Goal: Task Accomplishment & Management: Manage account settings

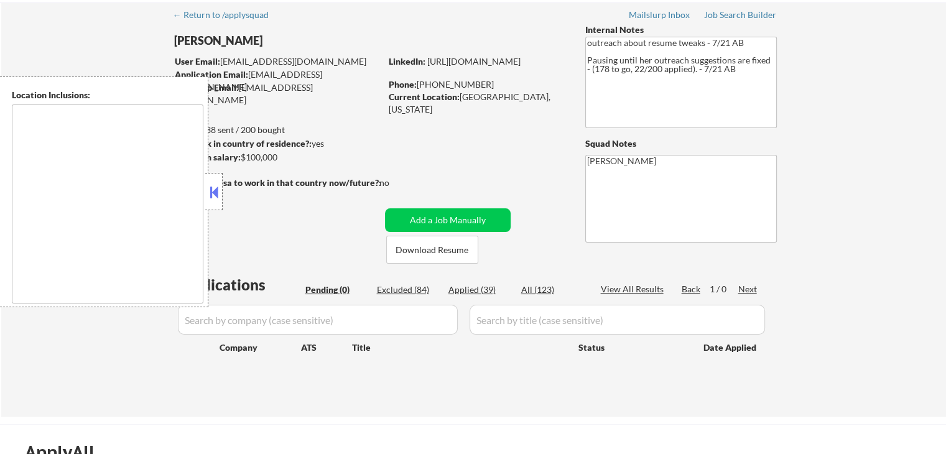
scroll to position [124, 0]
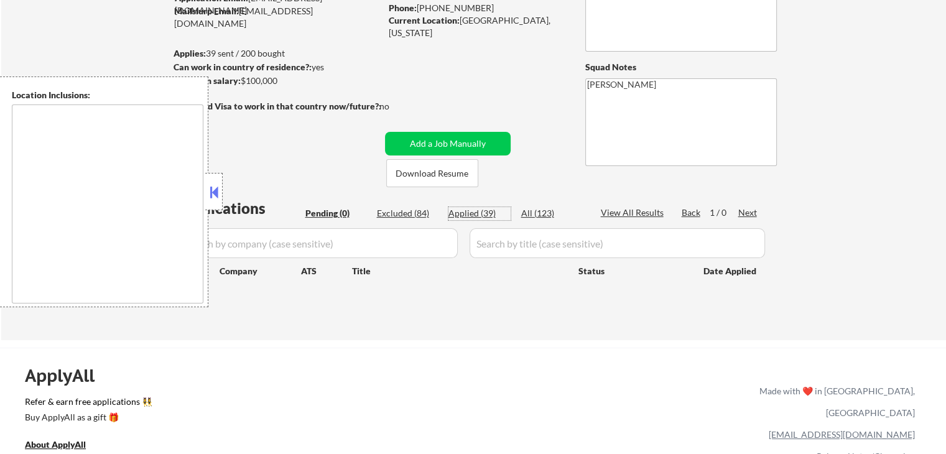
click at [476, 212] on div "Applied (39)" at bounding box center [479, 213] width 62 height 12
select select ""applied""
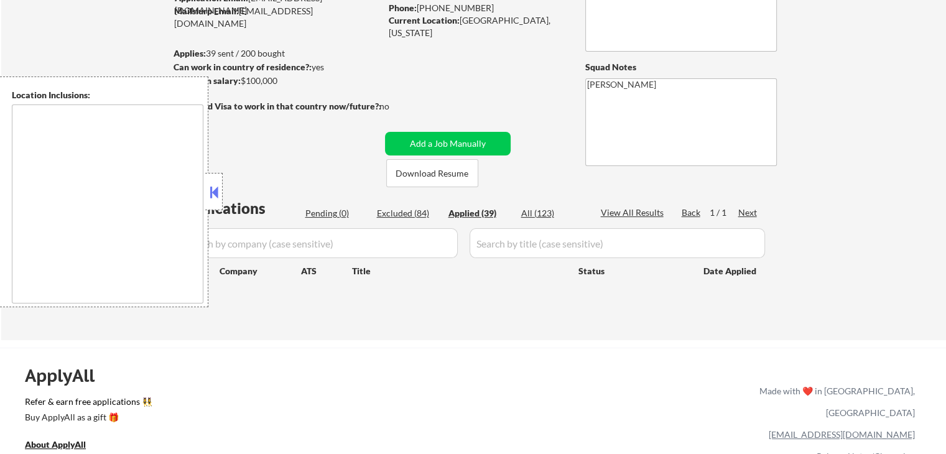
select select ""applied""
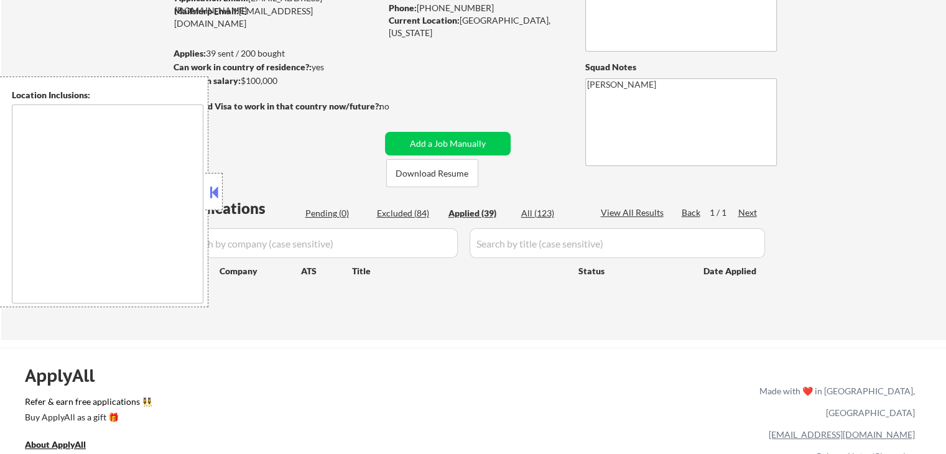
select select ""applied""
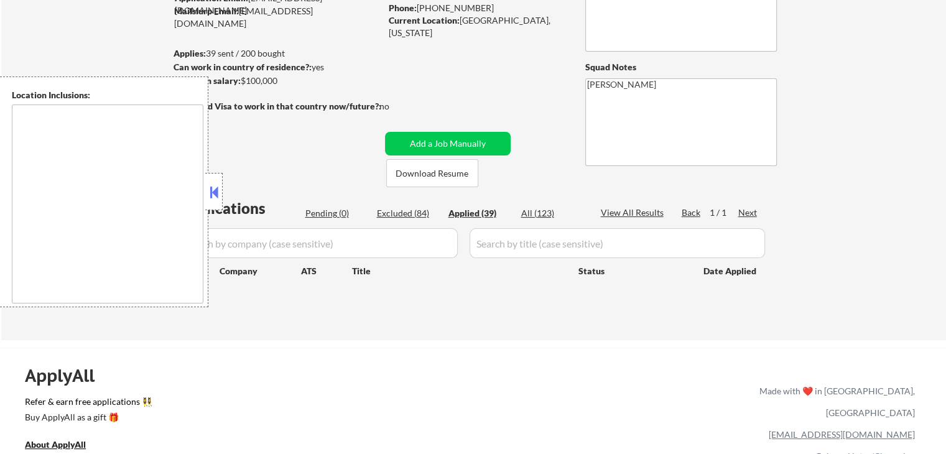
select select ""applied""
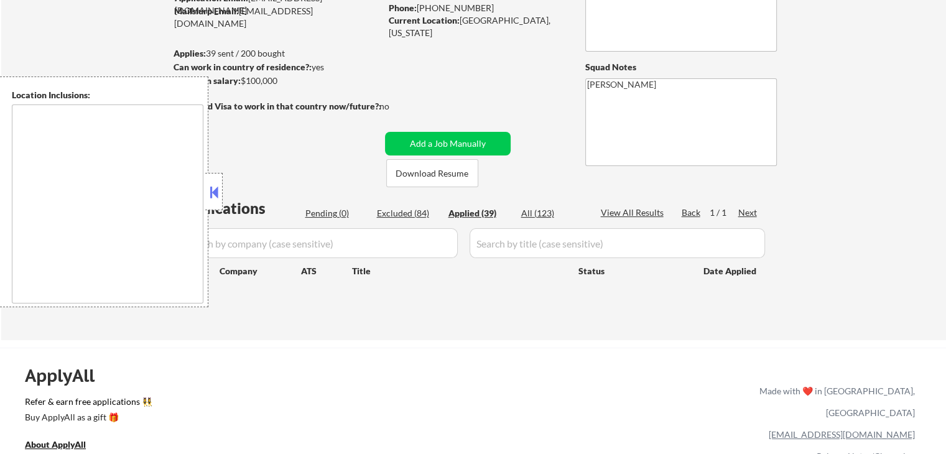
select select ""applied""
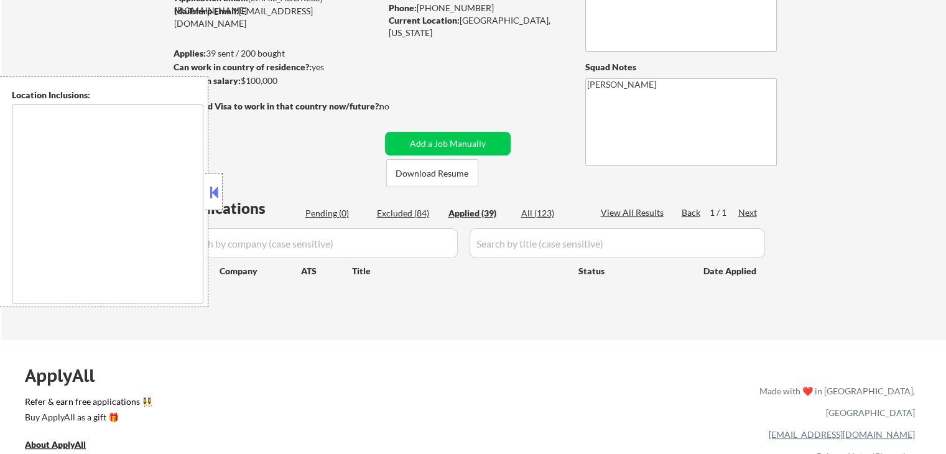
select select ""applied""
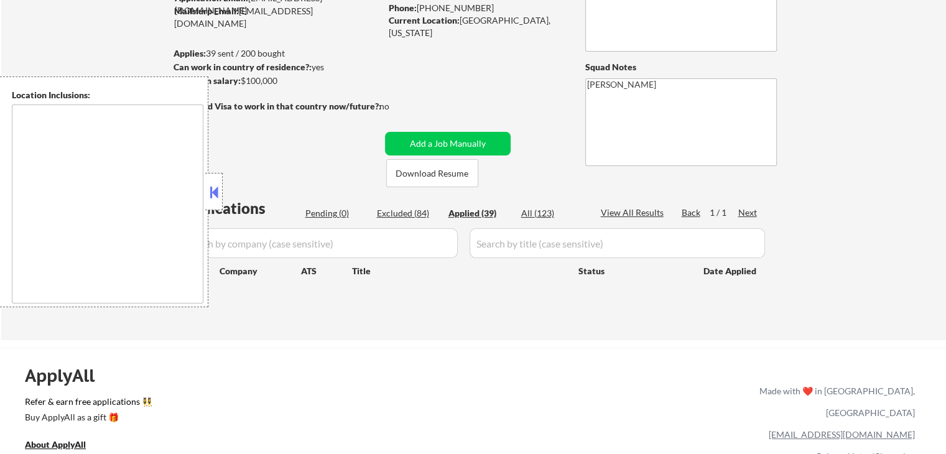
select select ""applied""
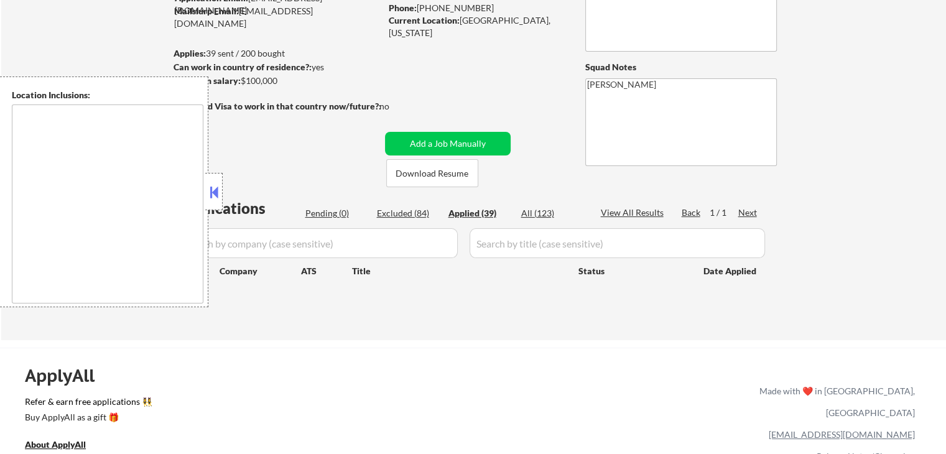
select select ""applied""
